Goal: Book appointment/travel/reservation

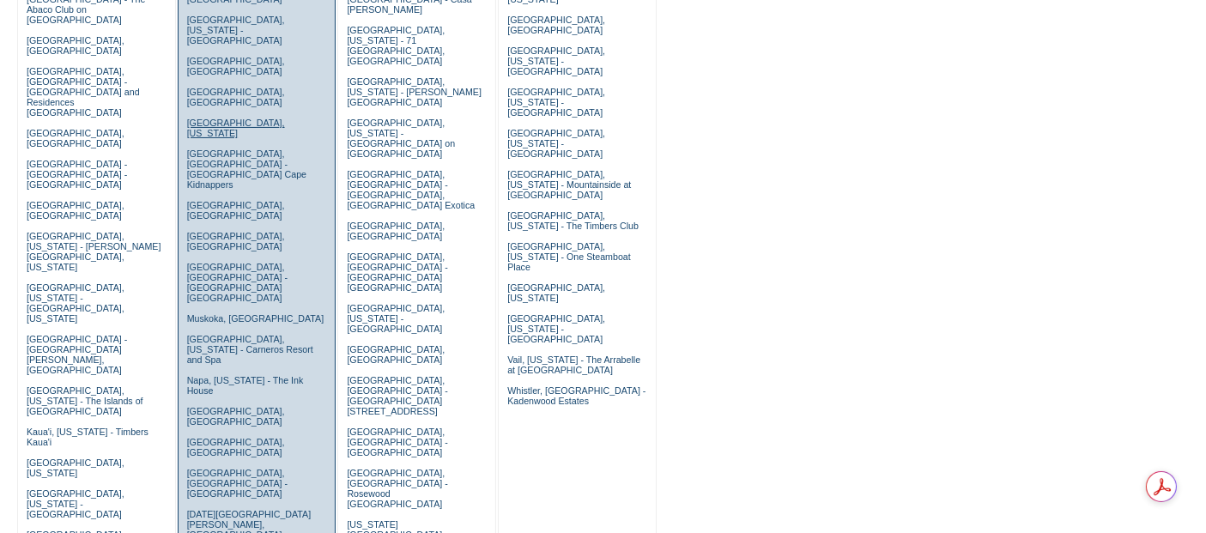
scroll to position [286, 0]
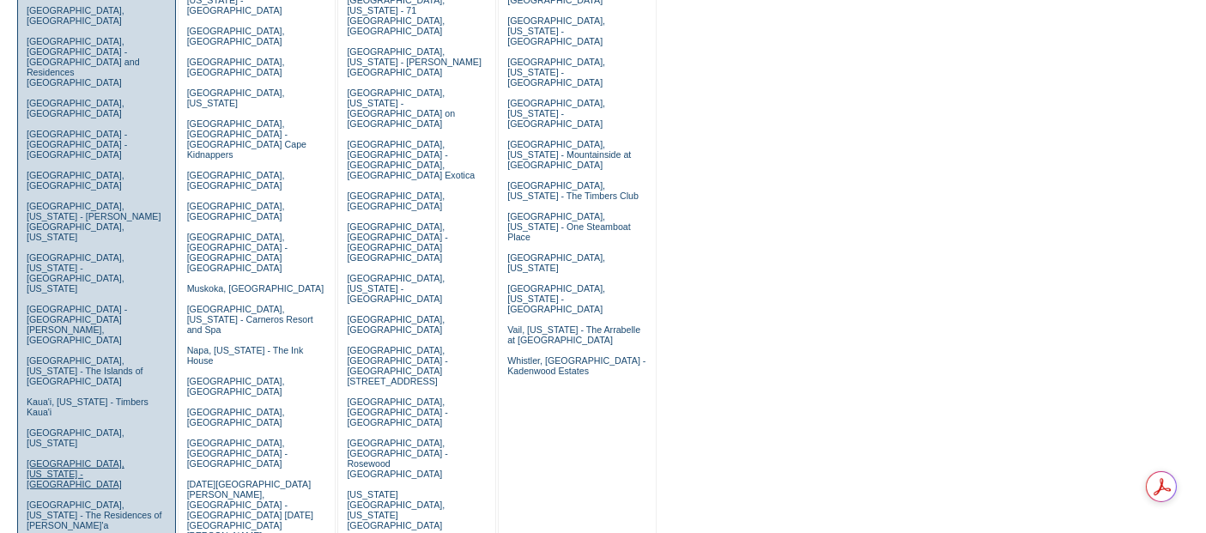
click at [67, 458] on link "Kohala Coast, Hawaii - Pauoa Beach Club" at bounding box center [76, 473] width 98 height 31
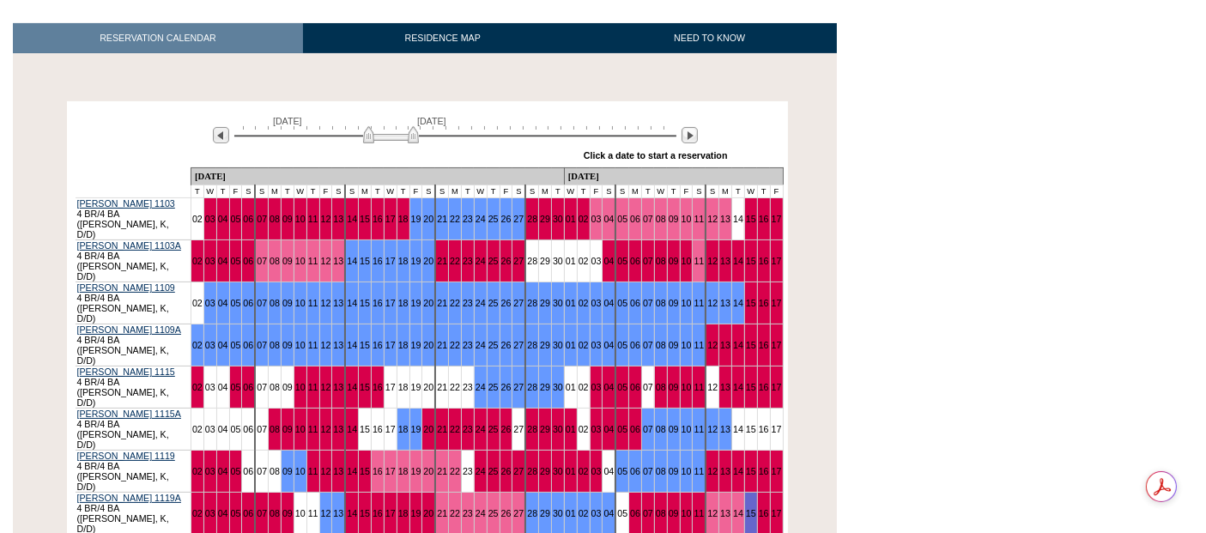
scroll to position [345, 0]
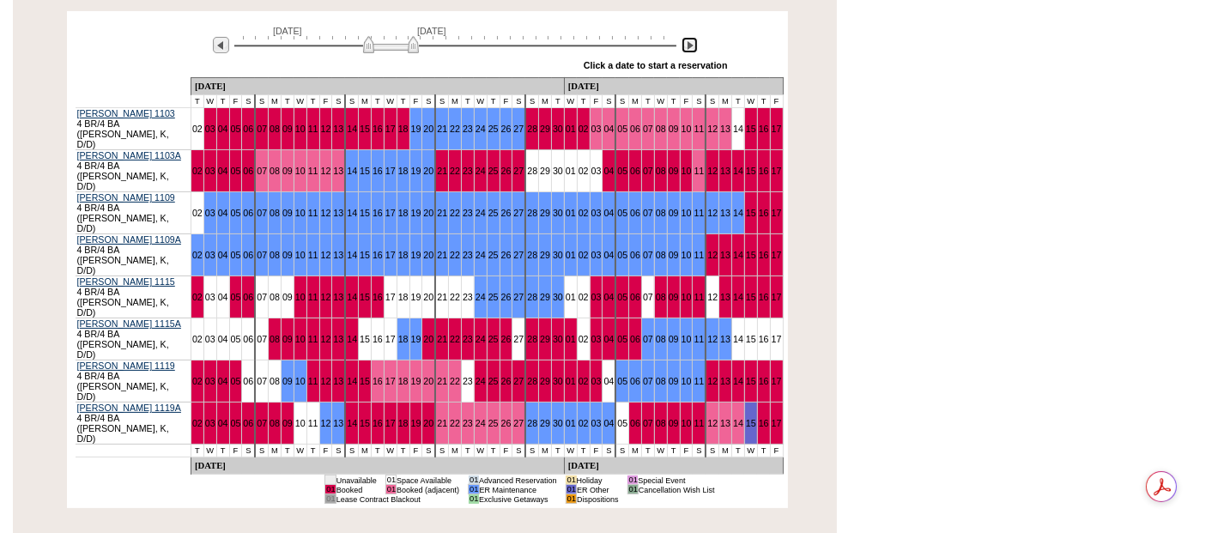
click at [692, 47] on img at bounding box center [689, 45] width 16 height 16
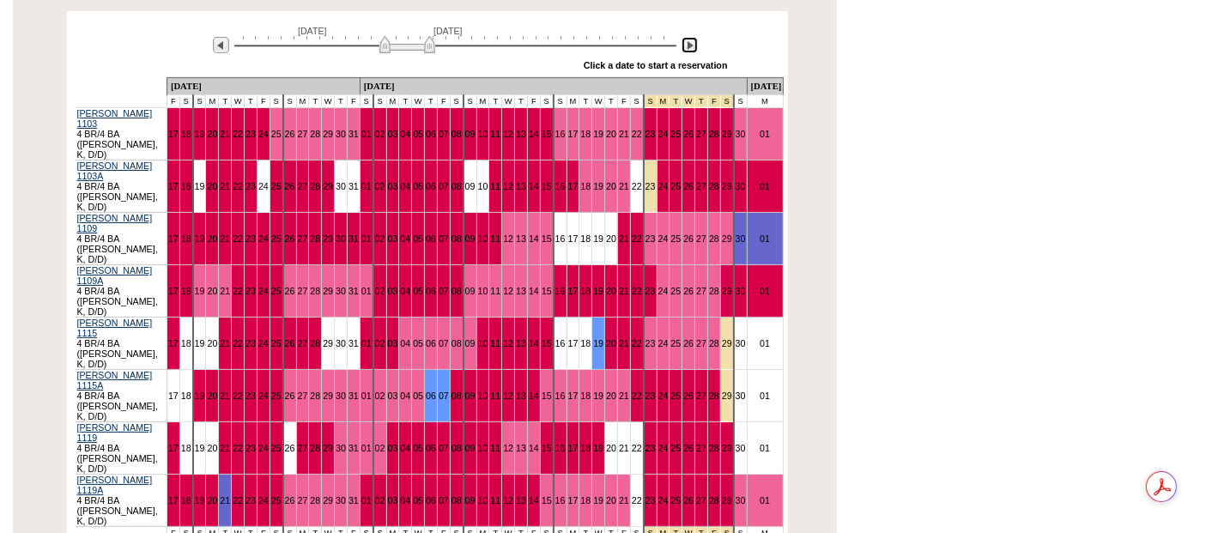
click at [692, 47] on img at bounding box center [689, 45] width 16 height 16
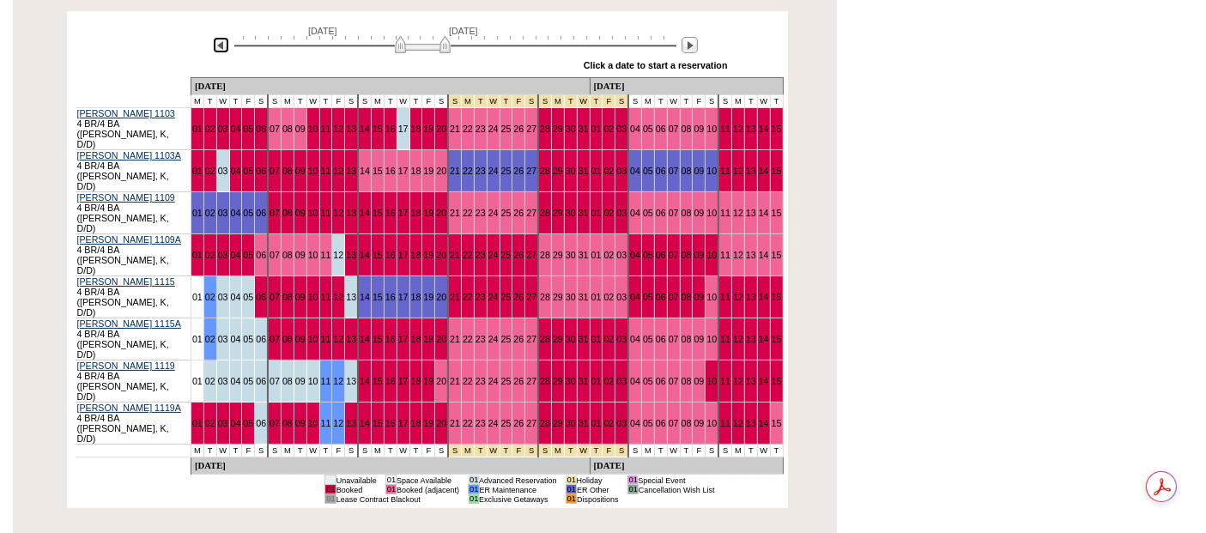
click at [220, 45] on img at bounding box center [221, 45] width 16 height 16
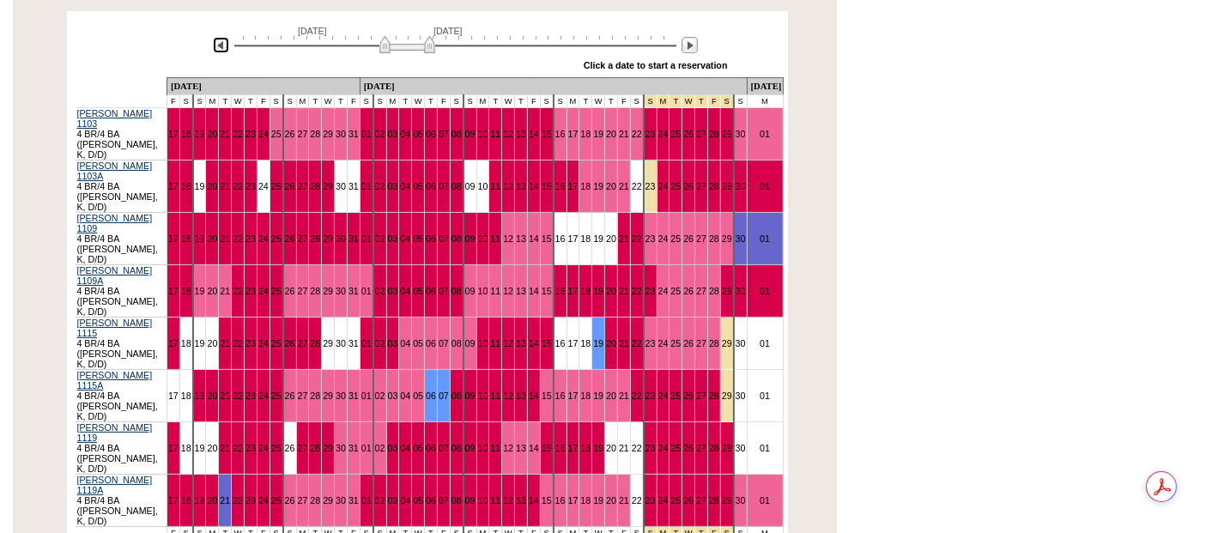
click at [227, 47] on img at bounding box center [221, 45] width 16 height 16
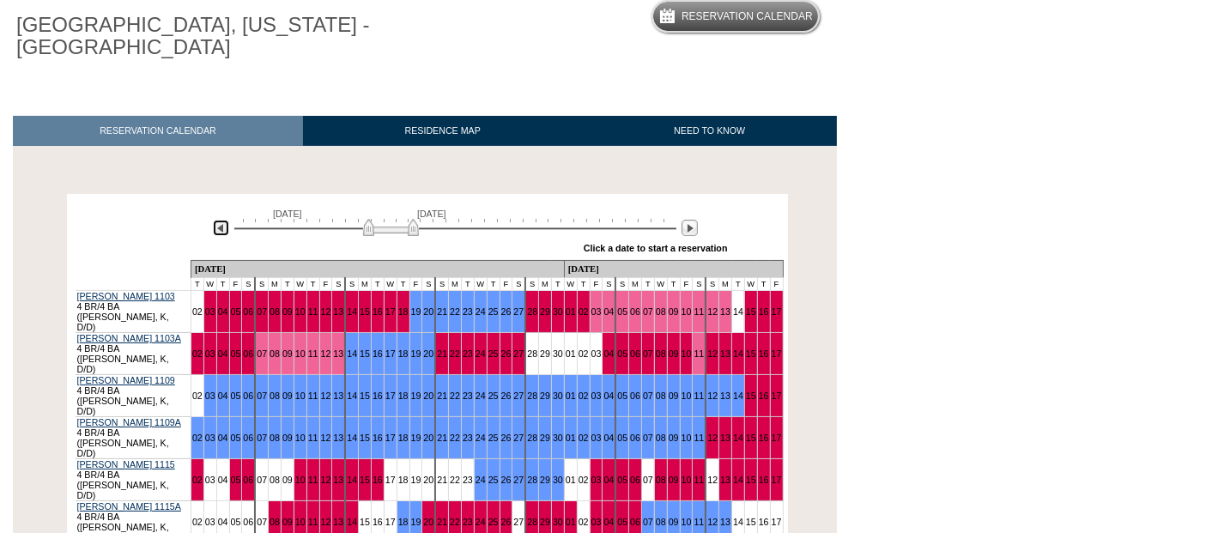
scroll to position [58, 0]
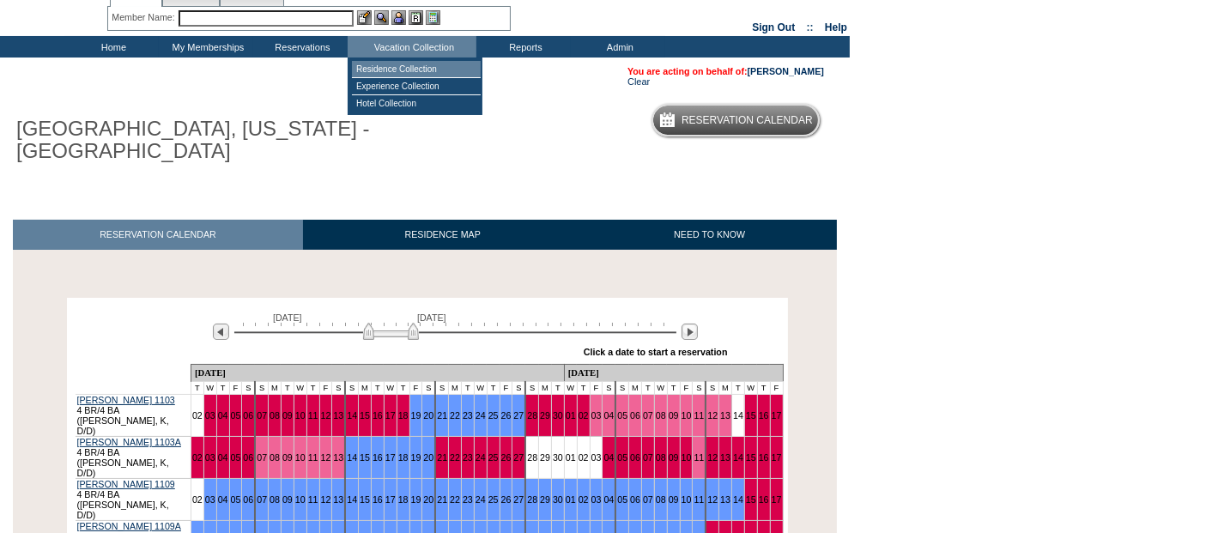
click at [395, 61] on td "Residence Collection" at bounding box center [416, 69] width 129 height 17
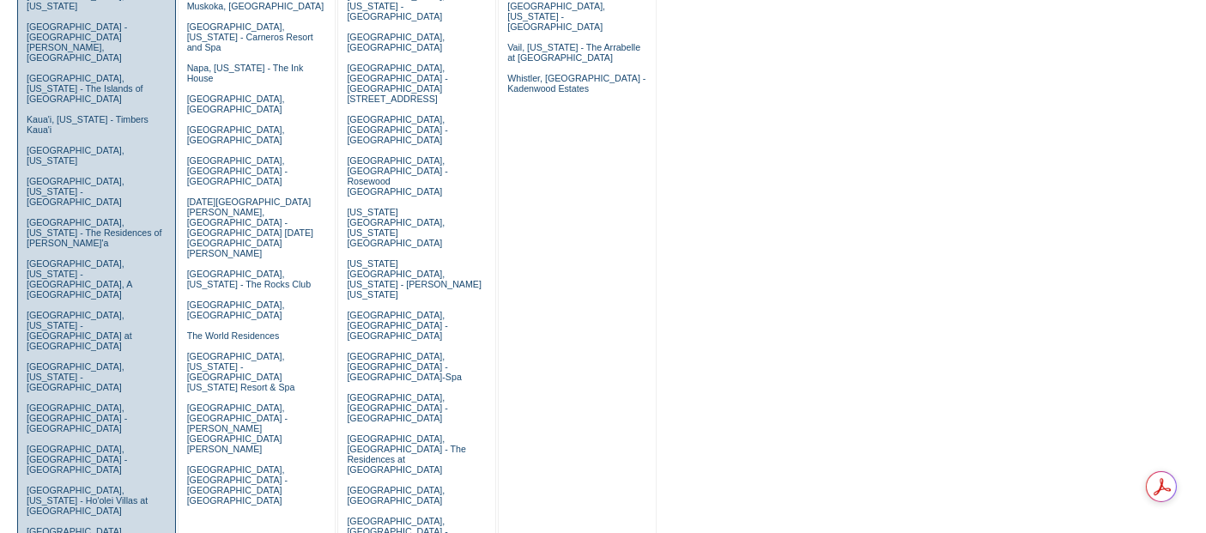
scroll to position [572, 0]
